Goal: Transaction & Acquisition: Download file/media

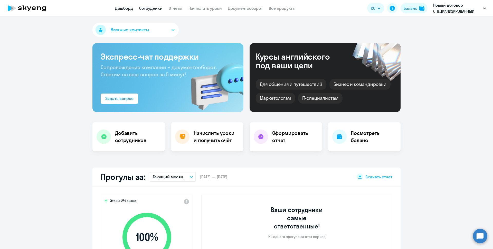
click at [146, 8] on link "Сотрудники" at bounding box center [150, 8] width 23 height 5
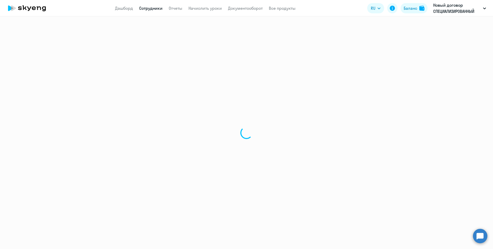
select select "30"
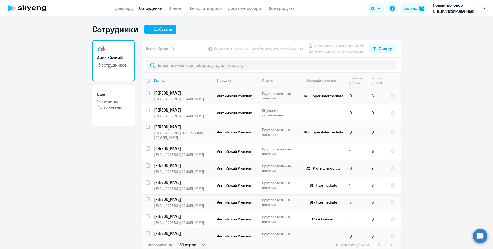
scroll to position [105, 0]
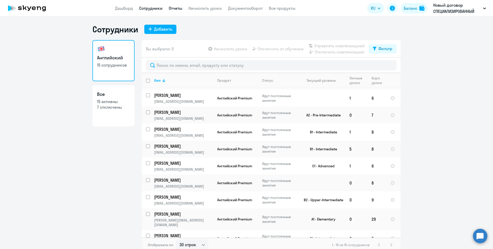
click at [178, 6] on link "Отчеты" at bounding box center [176, 8] width 14 height 5
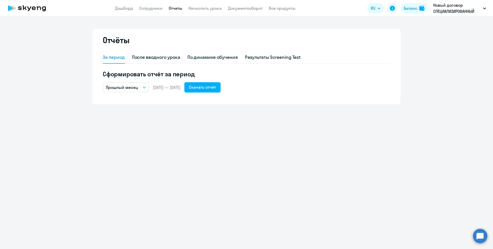
click at [144, 89] on button "Прошлый месяц" at bounding box center [126, 87] width 46 height 10
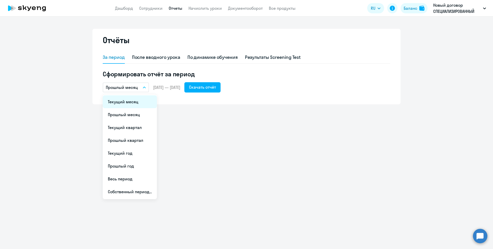
click at [120, 104] on li "Текущий месяц" at bounding box center [130, 101] width 54 height 13
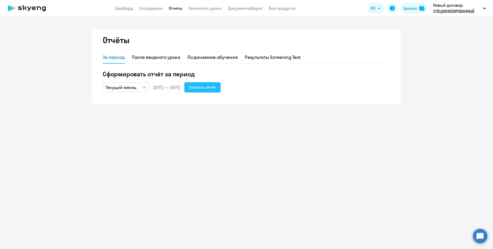
click at [216, 86] on div "Скачать отчёт" at bounding box center [202, 87] width 27 height 6
